Goal: Task Accomplishment & Management: Manage account settings

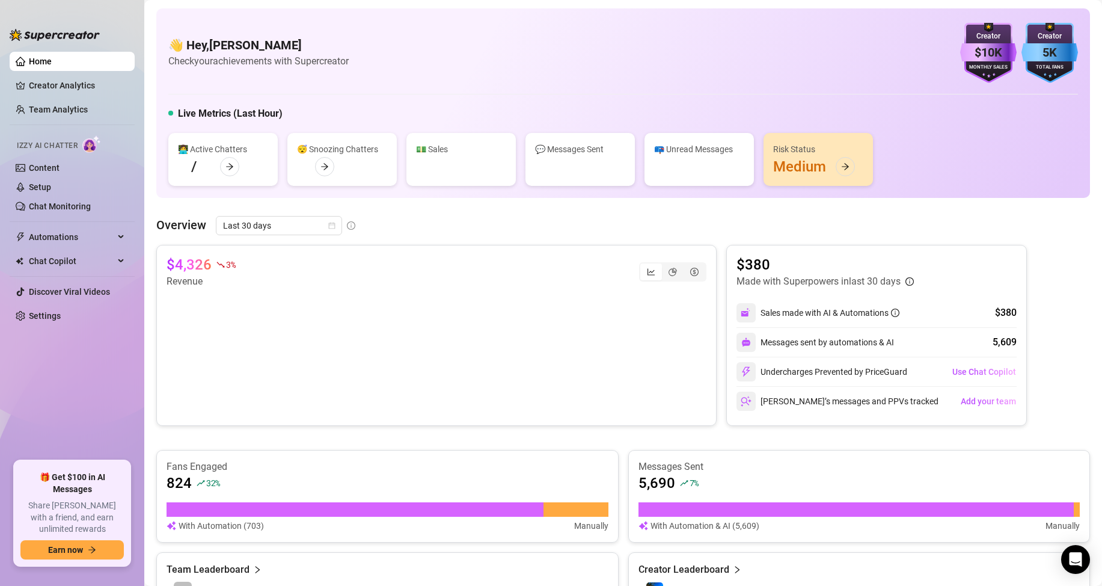
scroll to position [256, 0]
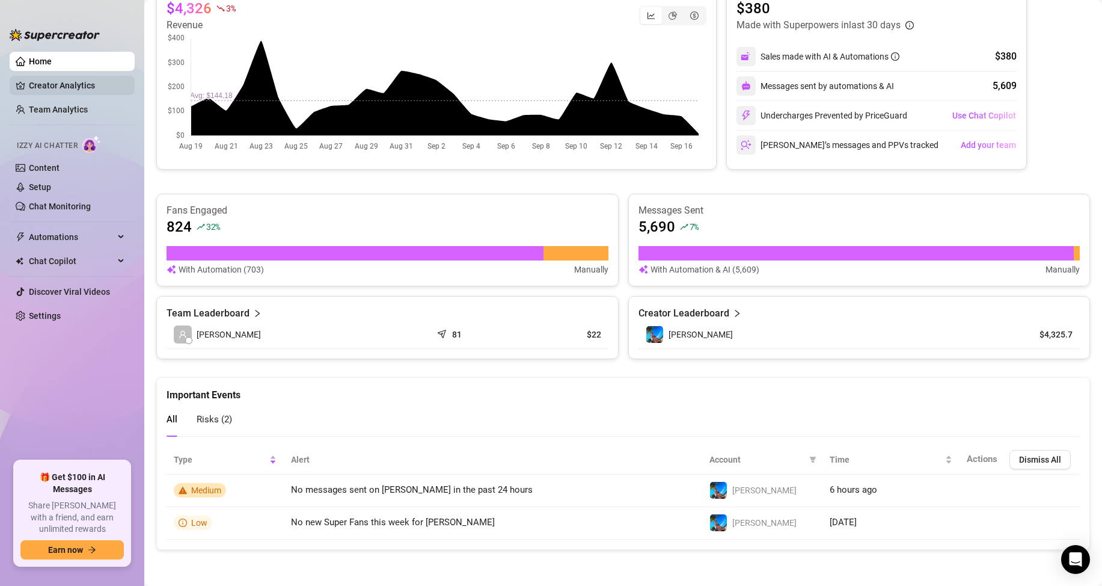
click at [39, 80] on link "Creator Analytics" at bounding box center [77, 85] width 96 height 19
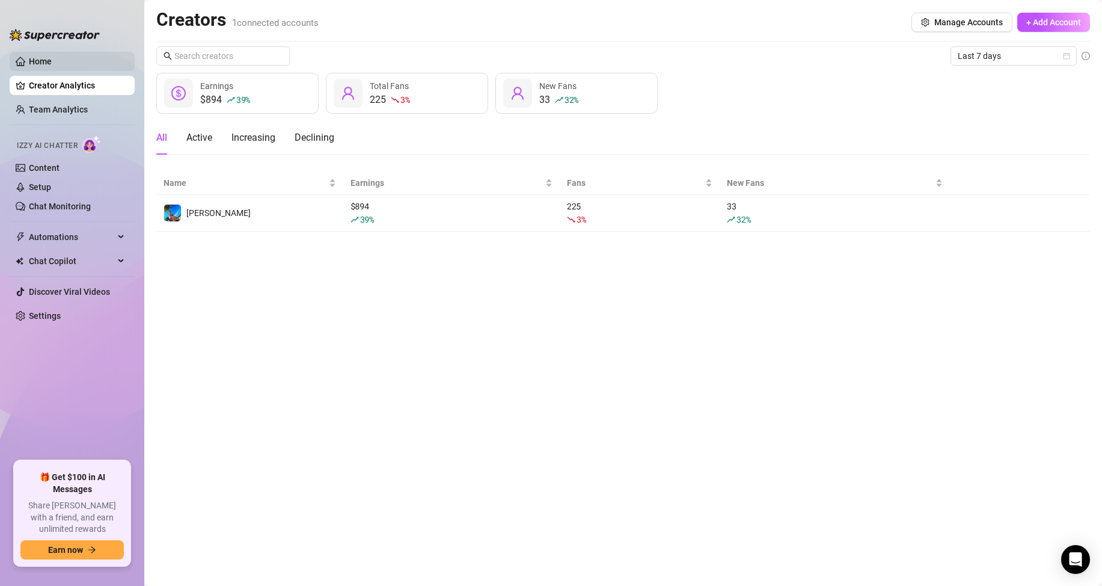
click at [52, 60] on link "Home" at bounding box center [40, 62] width 23 height 10
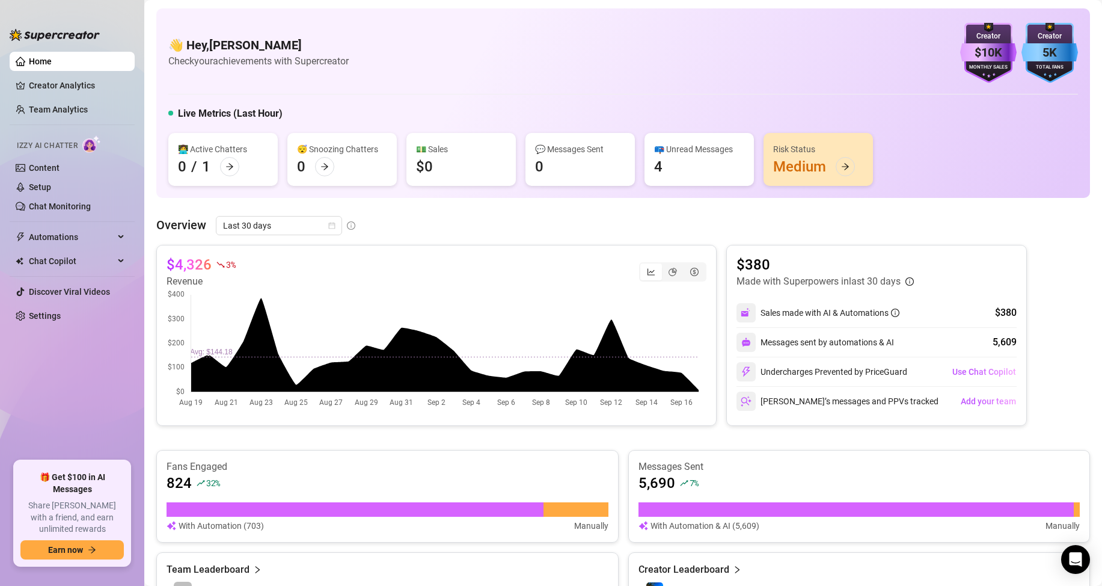
click at [562, 228] on div "Overview Last 30 days" at bounding box center [623, 225] width 934 height 19
click at [89, 84] on link "Creator Analytics" at bounding box center [77, 85] width 96 height 19
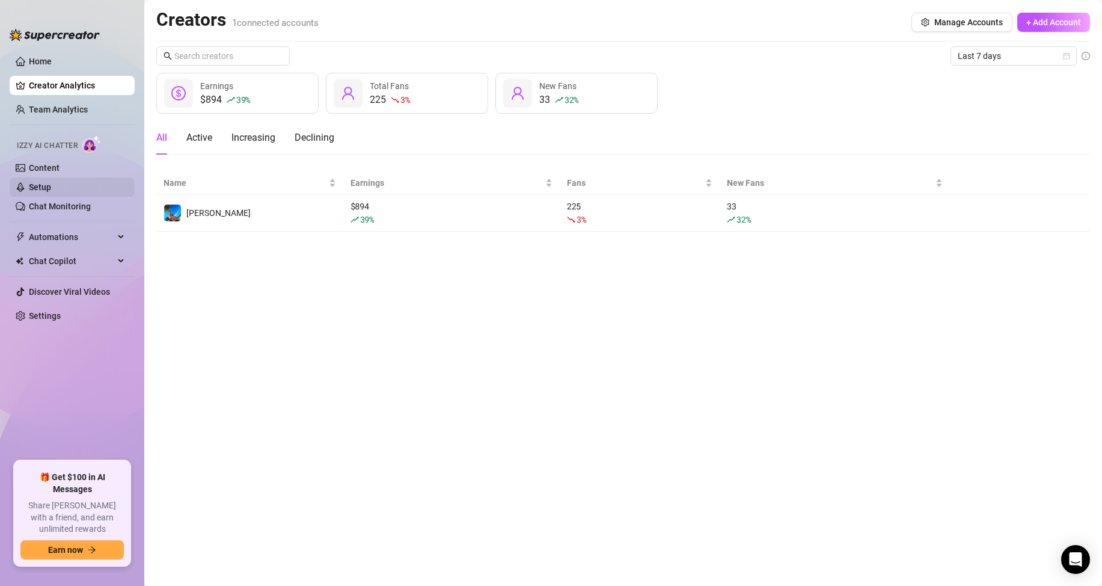
click at [47, 186] on link "Setup" at bounding box center [40, 187] width 22 height 10
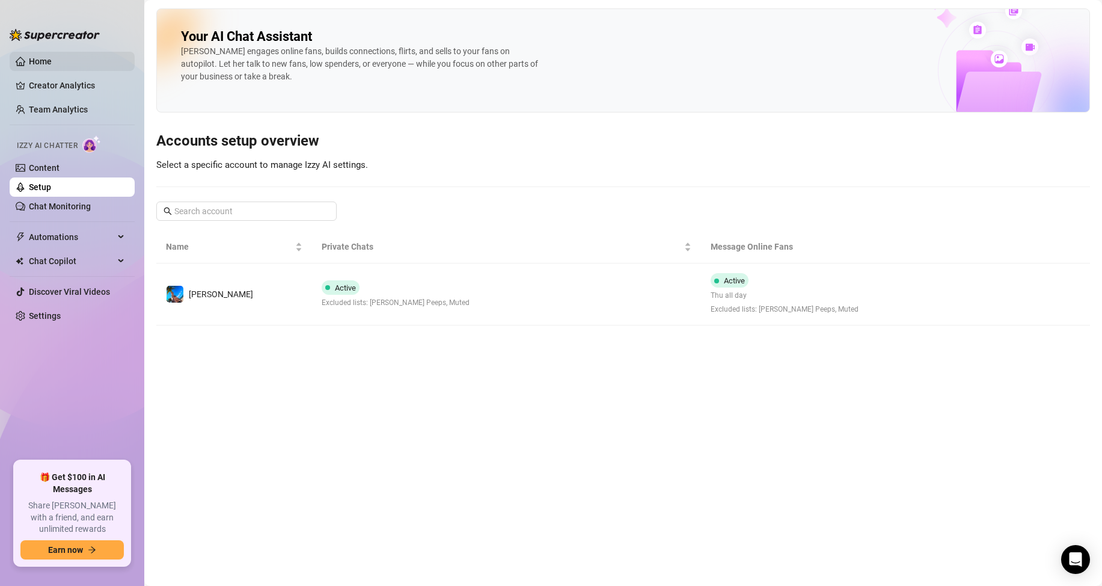
click at [43, 59] on link "Home" at bounding box center [40, 62] width 23 height 10
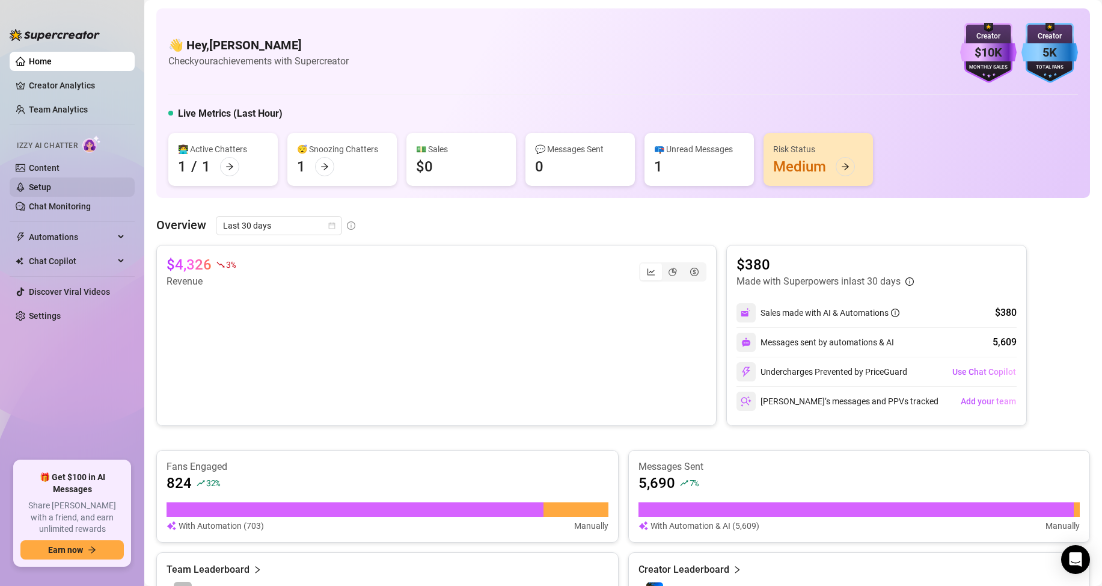
click at [42, 182] on link "Setup" at bounding box center [40, 187] width 22 height 10
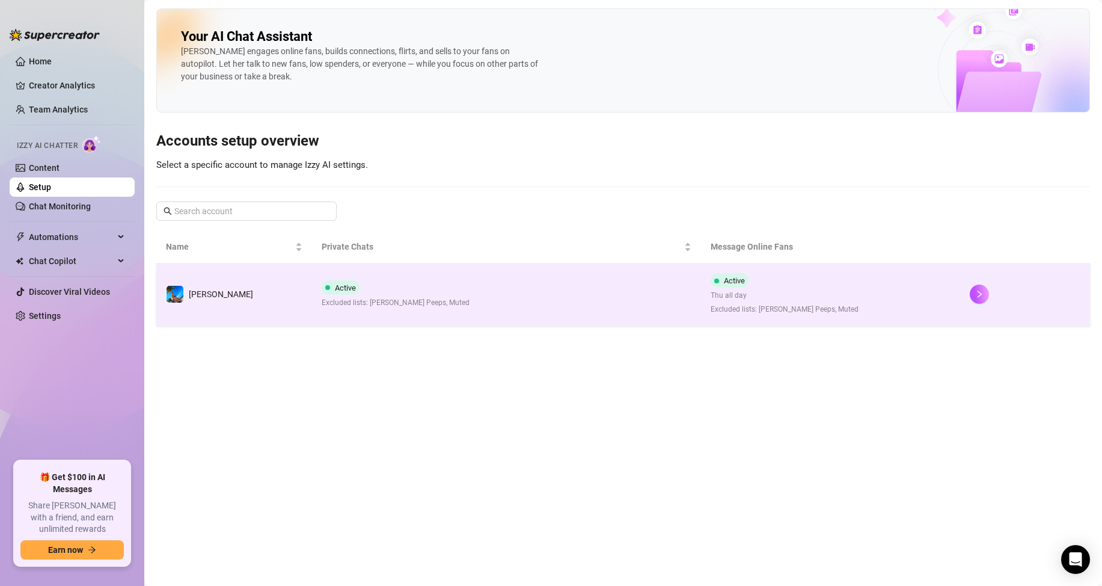
click at [520, 286] on td "Active Excluded lists: [PERSON_NAME] Peeps, Muted" at bounding box center [506, 294] width 389 height 62
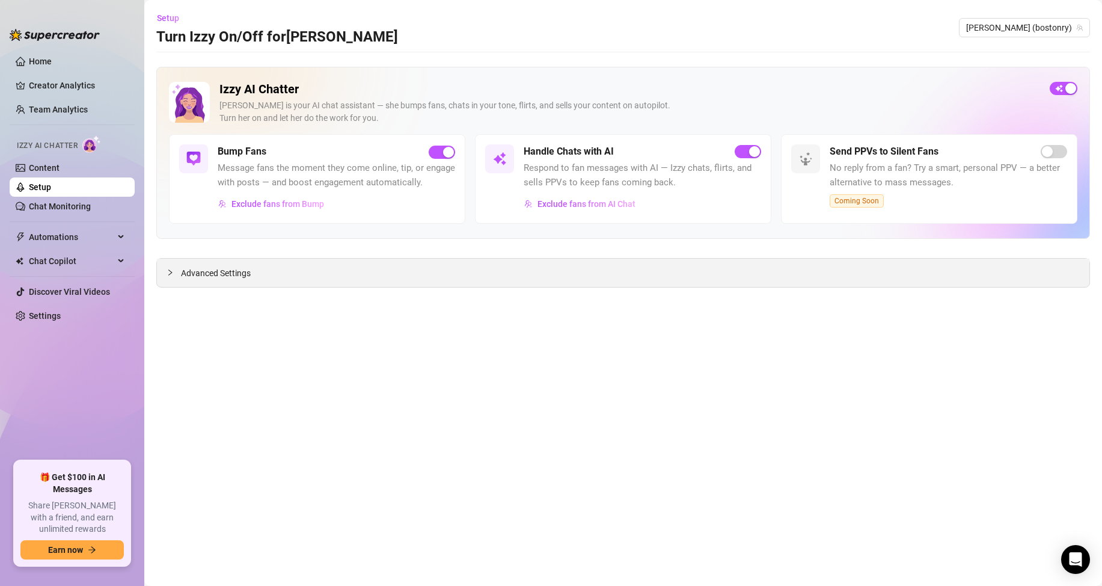
click at [187, 271] on span "Advanced Settings" at bounding box center [216, 272] width 70 height 13
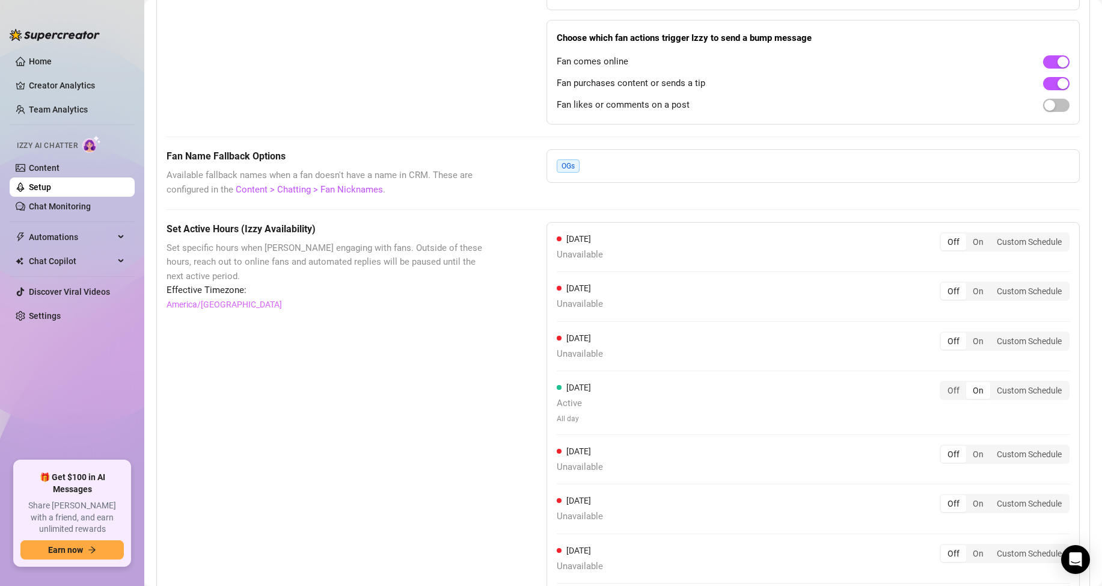
scroll to position [956, 0]
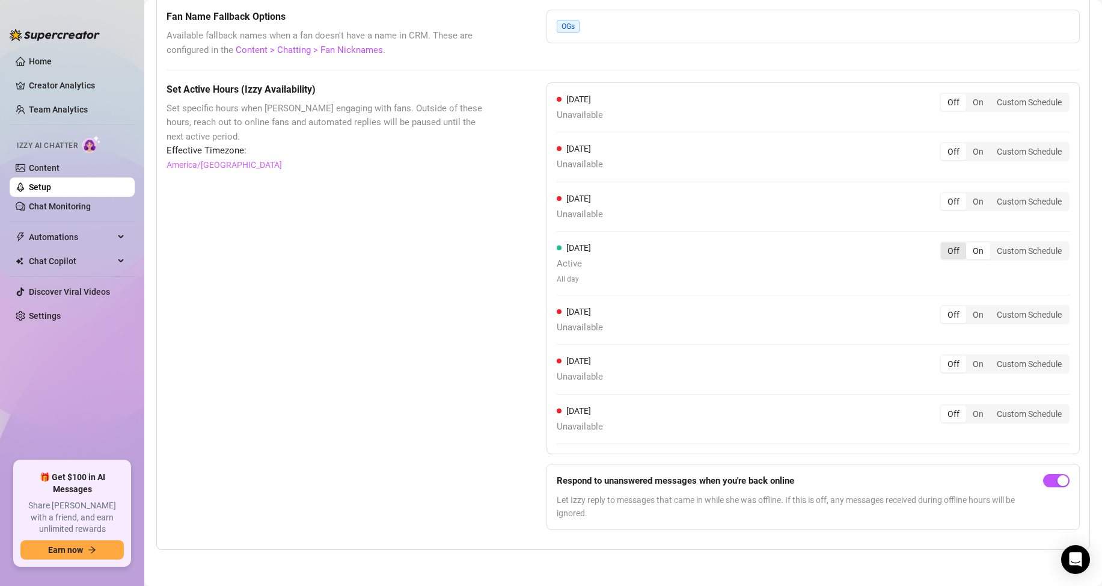
click at [944, 251] on div "Off" at bounding box center [953, 250] width 25 height 17
click at [944, 244] on input "Off" at bounding box center [944, 244] width 0 height 0
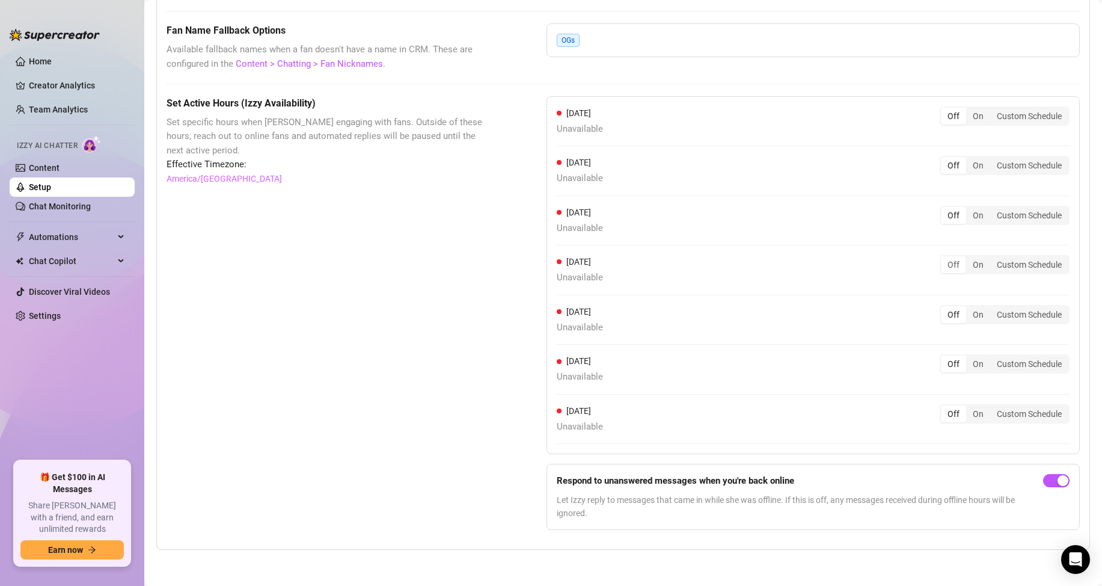
scroll to position [942, 0]
click at [38, 65] on link "Home" at bounding box center [40, 62] width 23 height 10
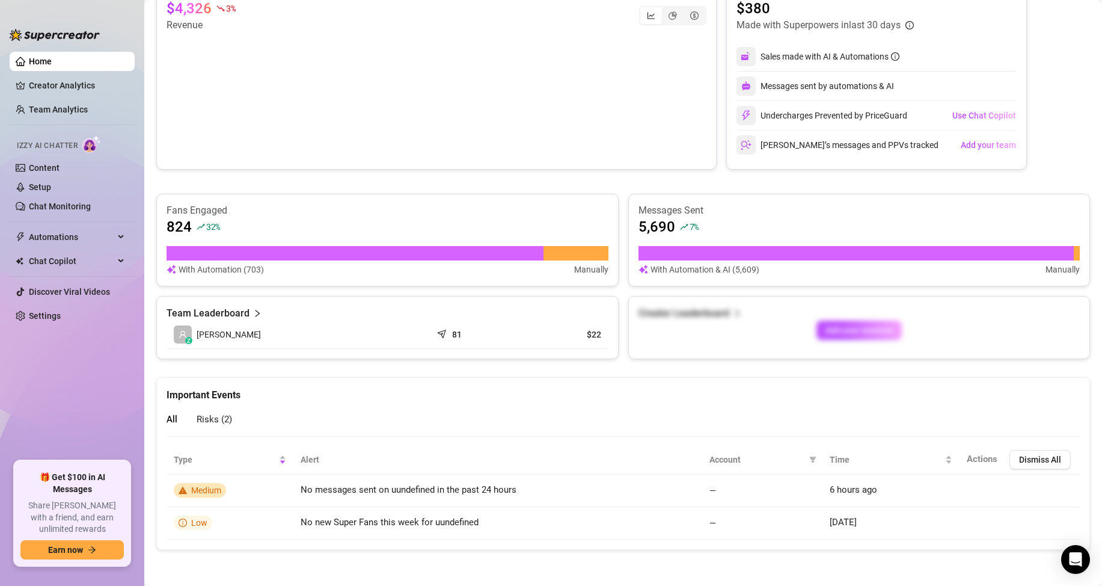
scroll to position [256, 0]
